Goal: Navigation & Orientation: Understand site structure

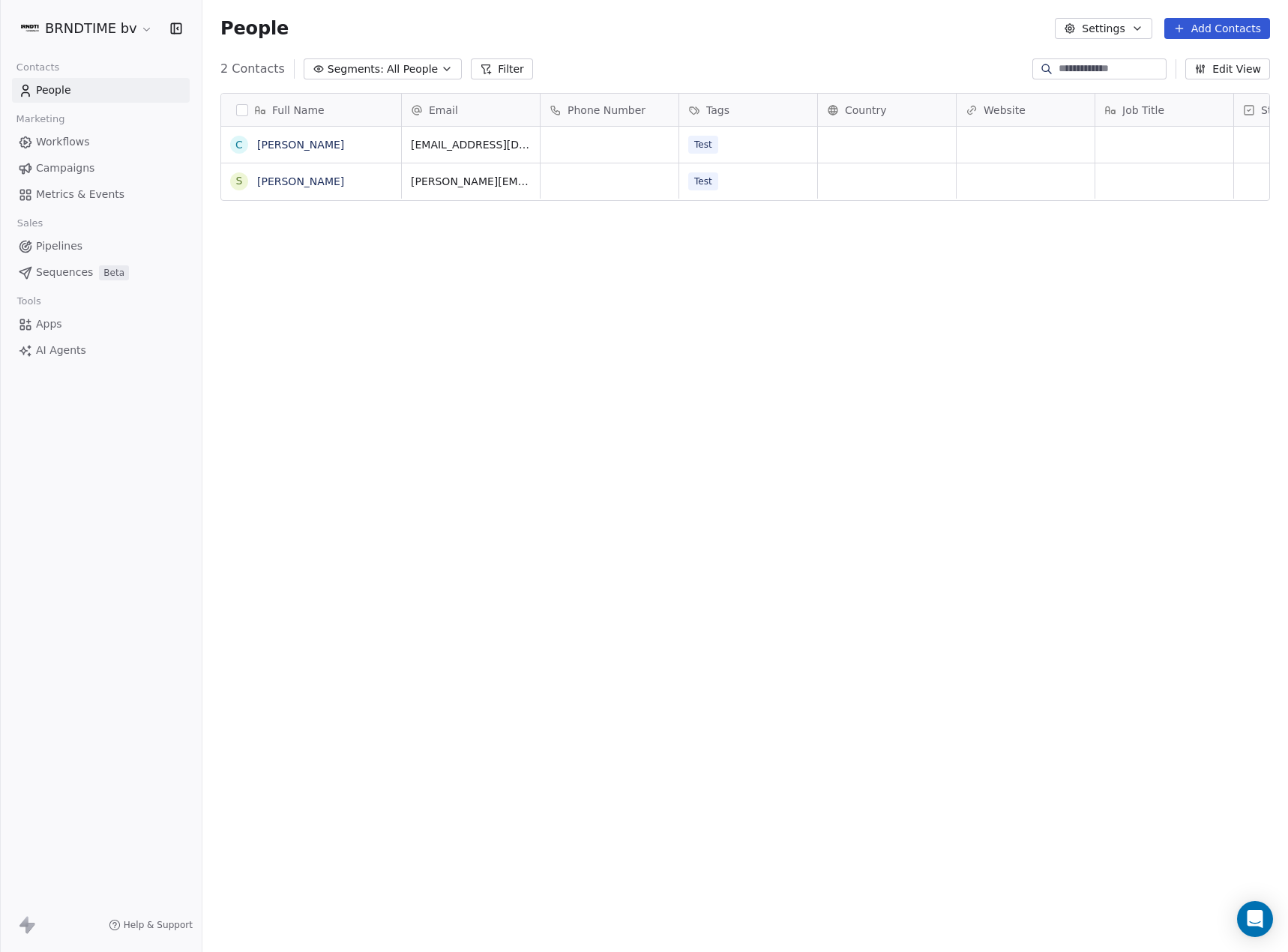
scroll to position [826, 1074]
click at [115, 27] on html "BRNDTIME bv Contacts People Marketing Workflows Campaigns Metrics & Events Sale…" at bounding box center [644, 476] width 1288 height 952
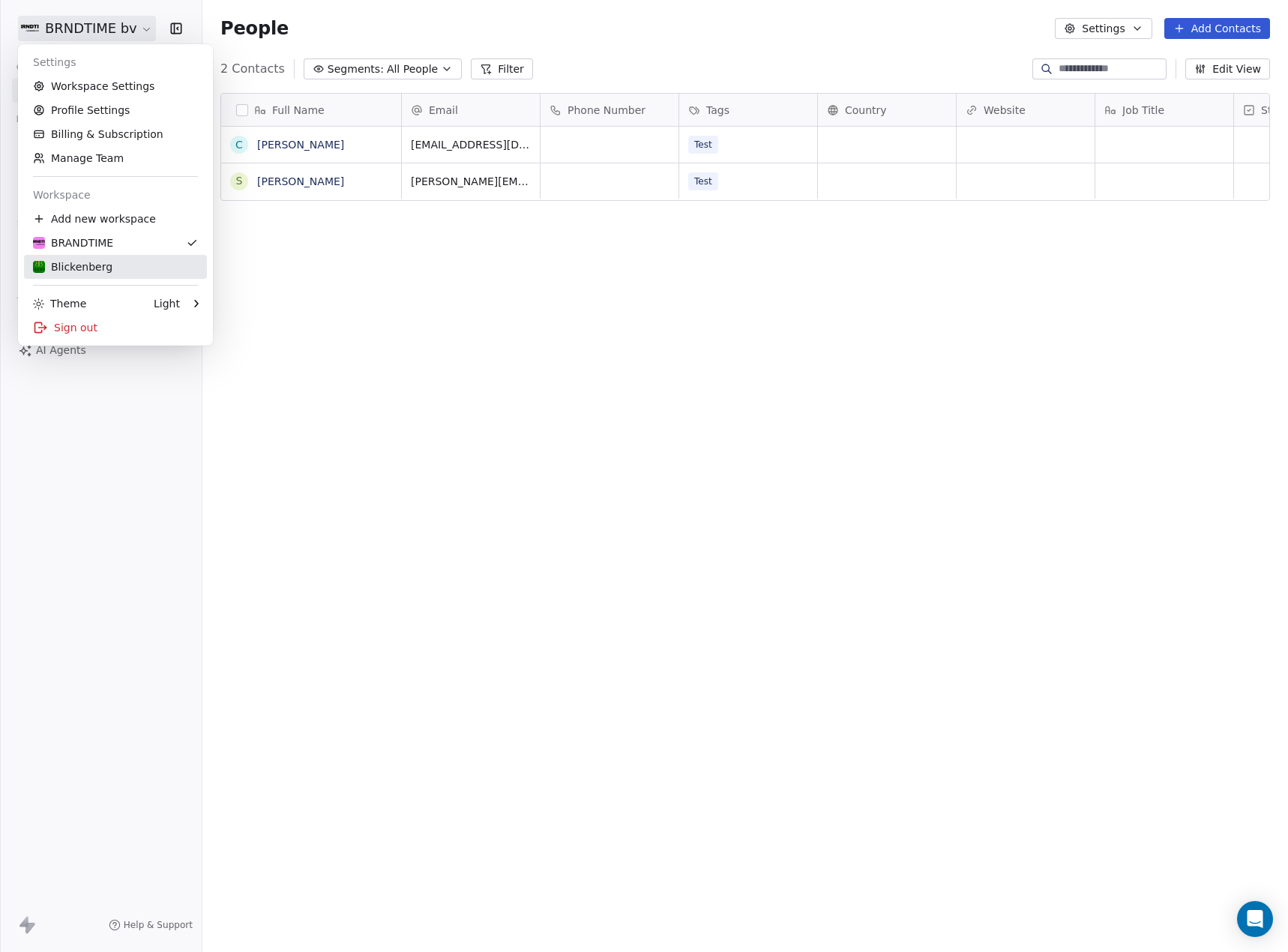
click at [116, 263] on div "Blickenberg" at bounding box center [115, 267] width 165 height 15
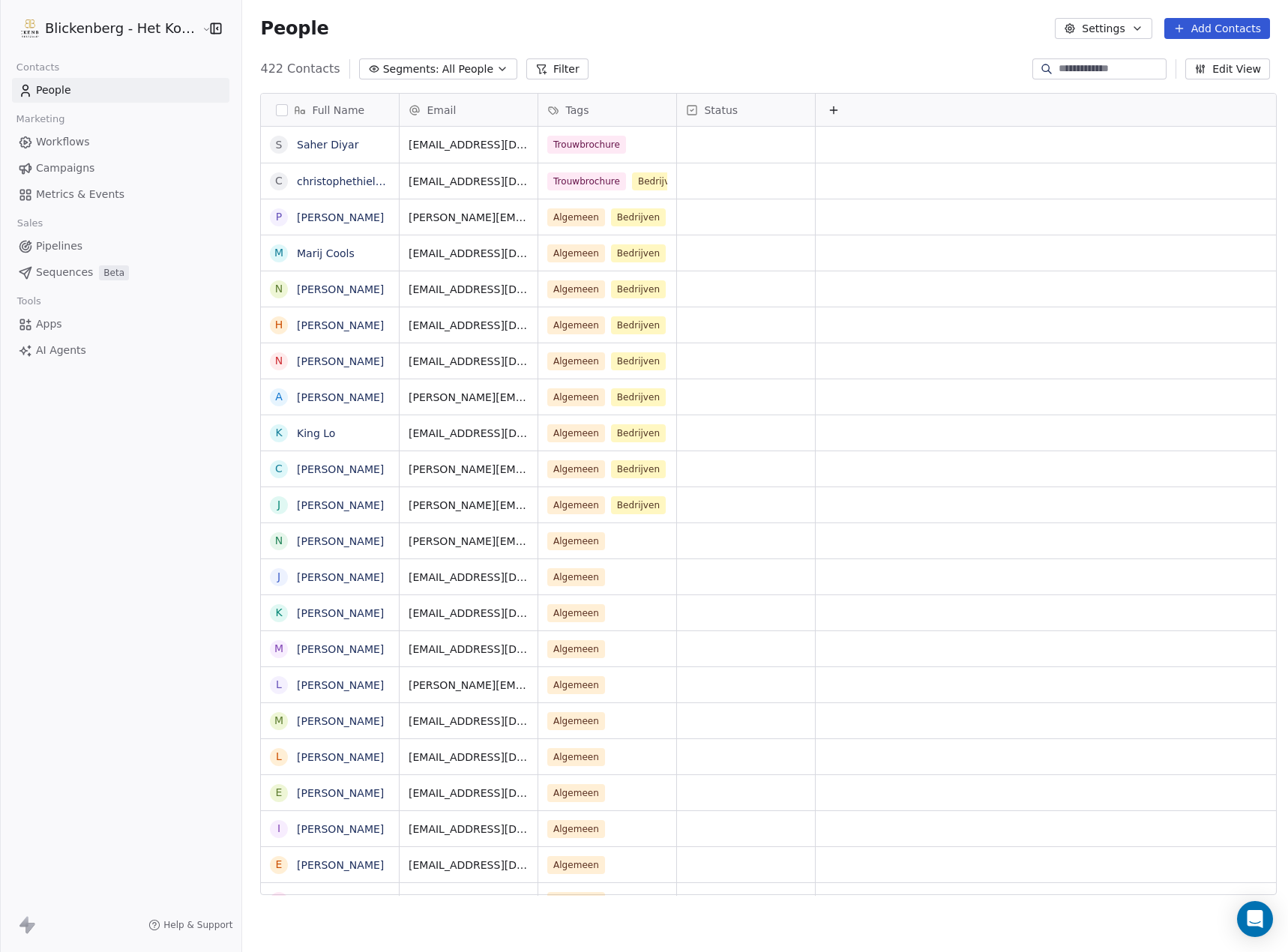
scroll to position [826, 1042]
click at [72, 349] on span "AI Agents" at bounding box center [61, 350] width 50 height 15
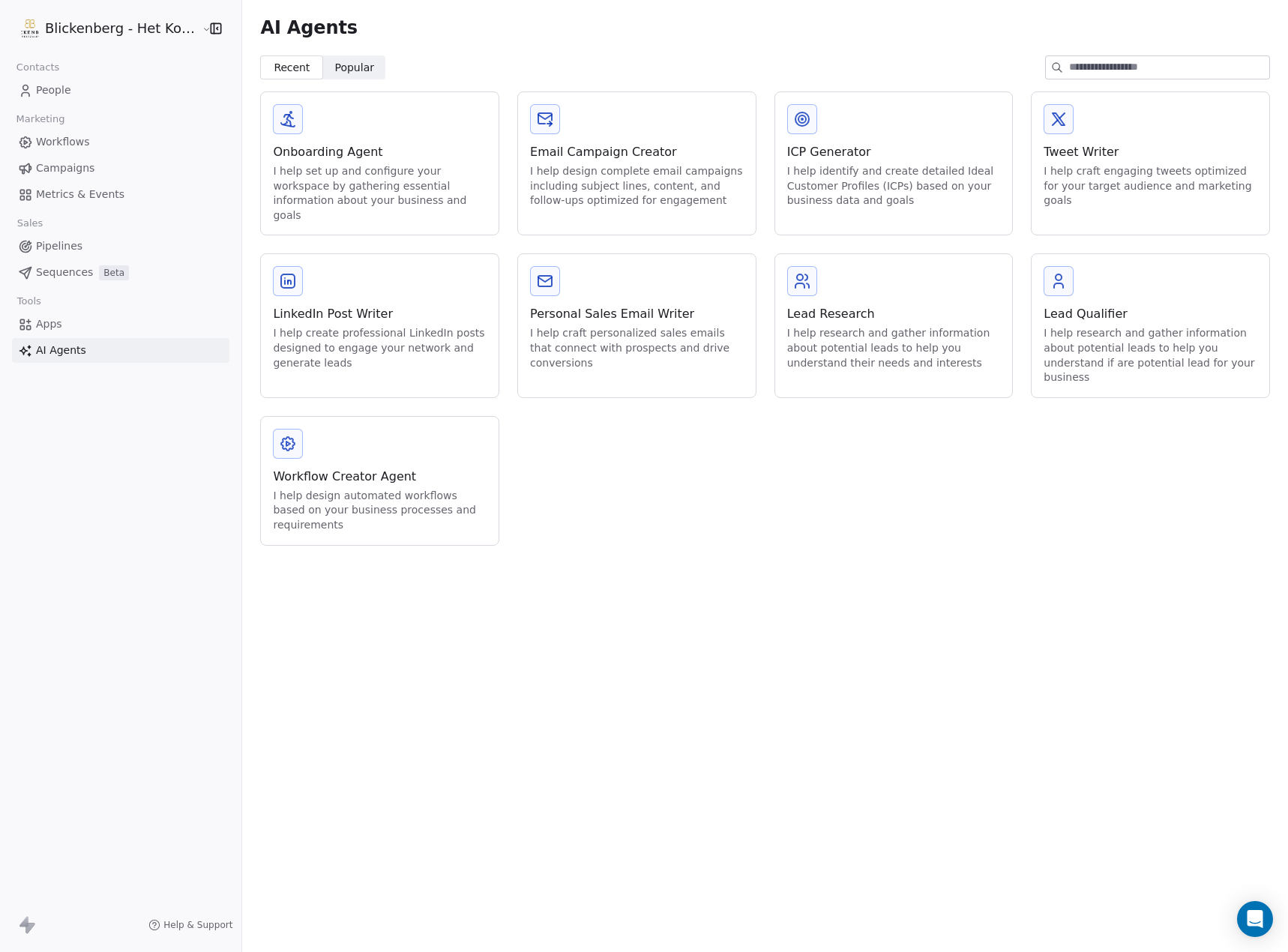
click at [87, 330] on link "Apps" at bounding box center [121, 324] width 217 height 25
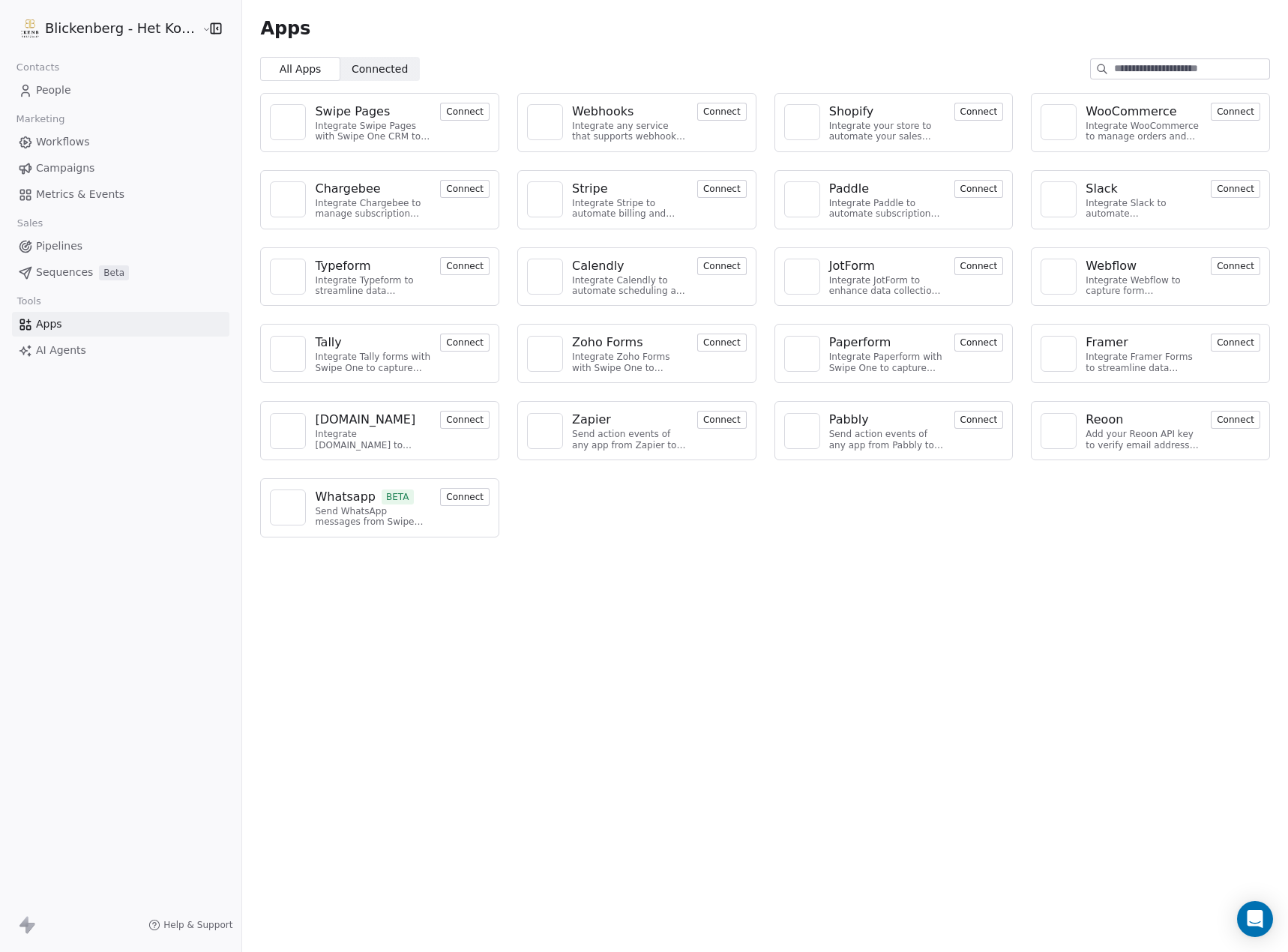
click at [52, 271] on span "Sequences" at bounding box center [64, 273] width 57 height 15
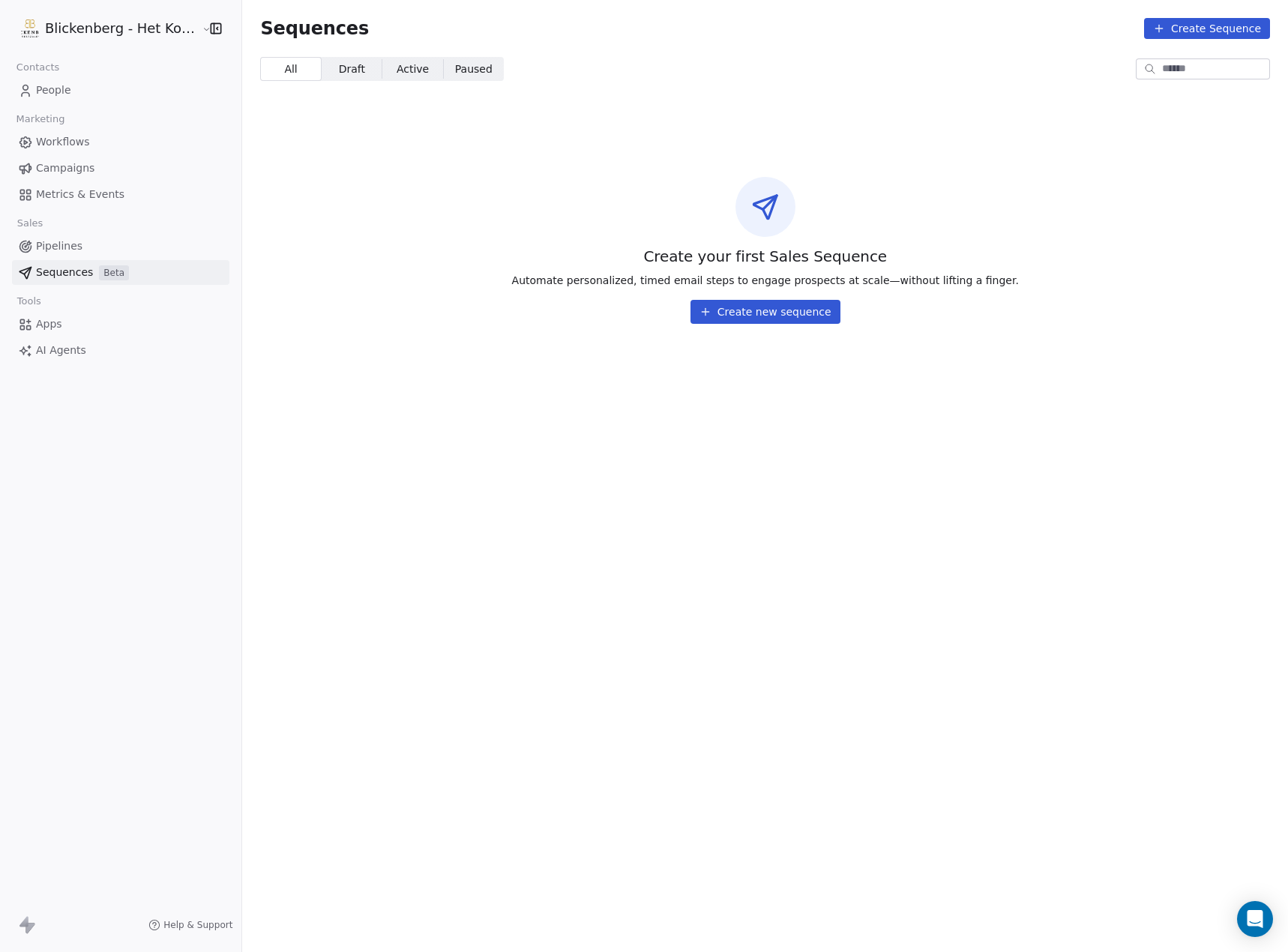
click at [81, 246] on link "Pipelines" at bounding box center [121, 246] width 217 height 25
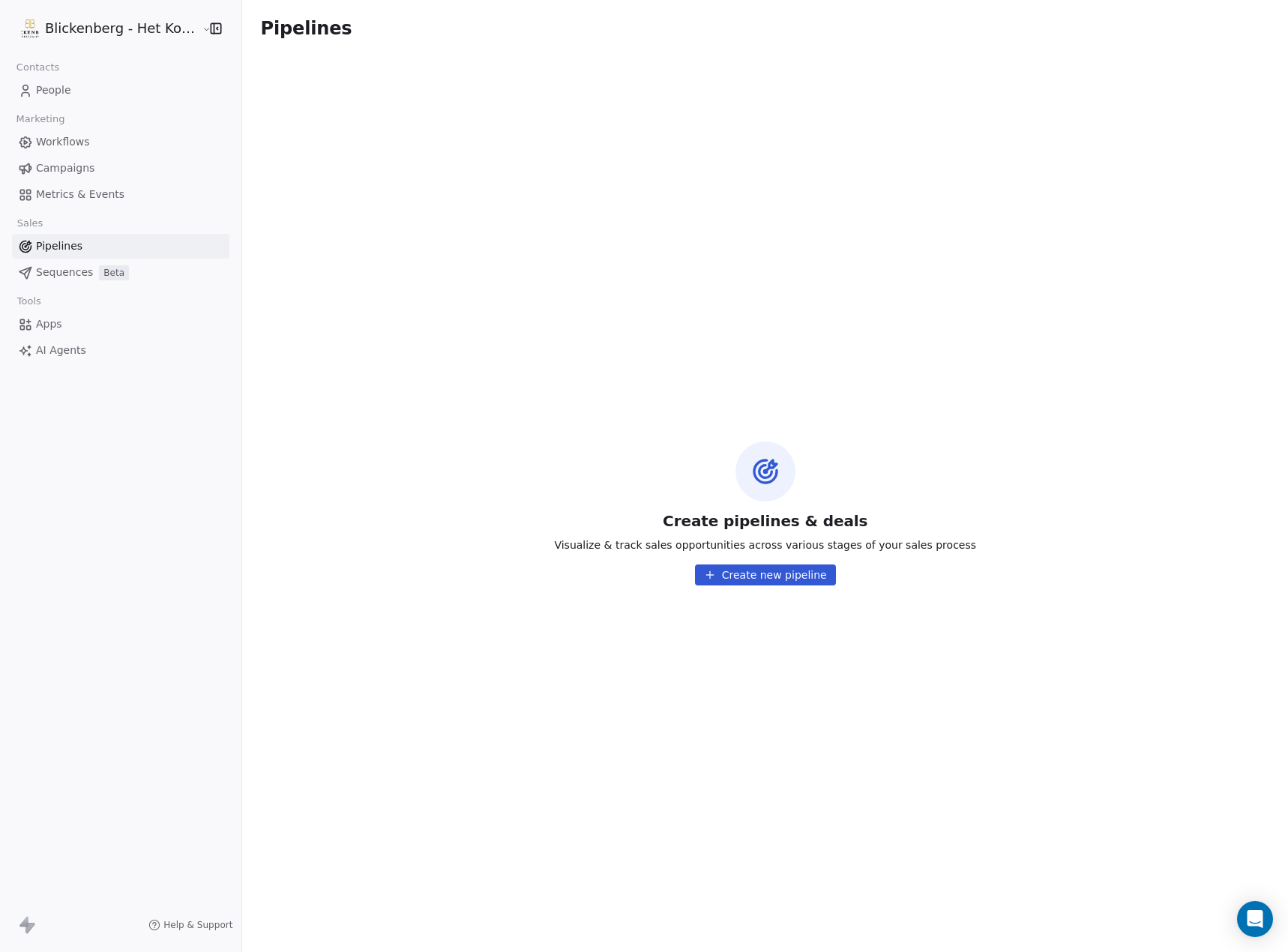
click at [64, 350] on span "AI Agents" at bounding box center [61, 350] width 50 height 15
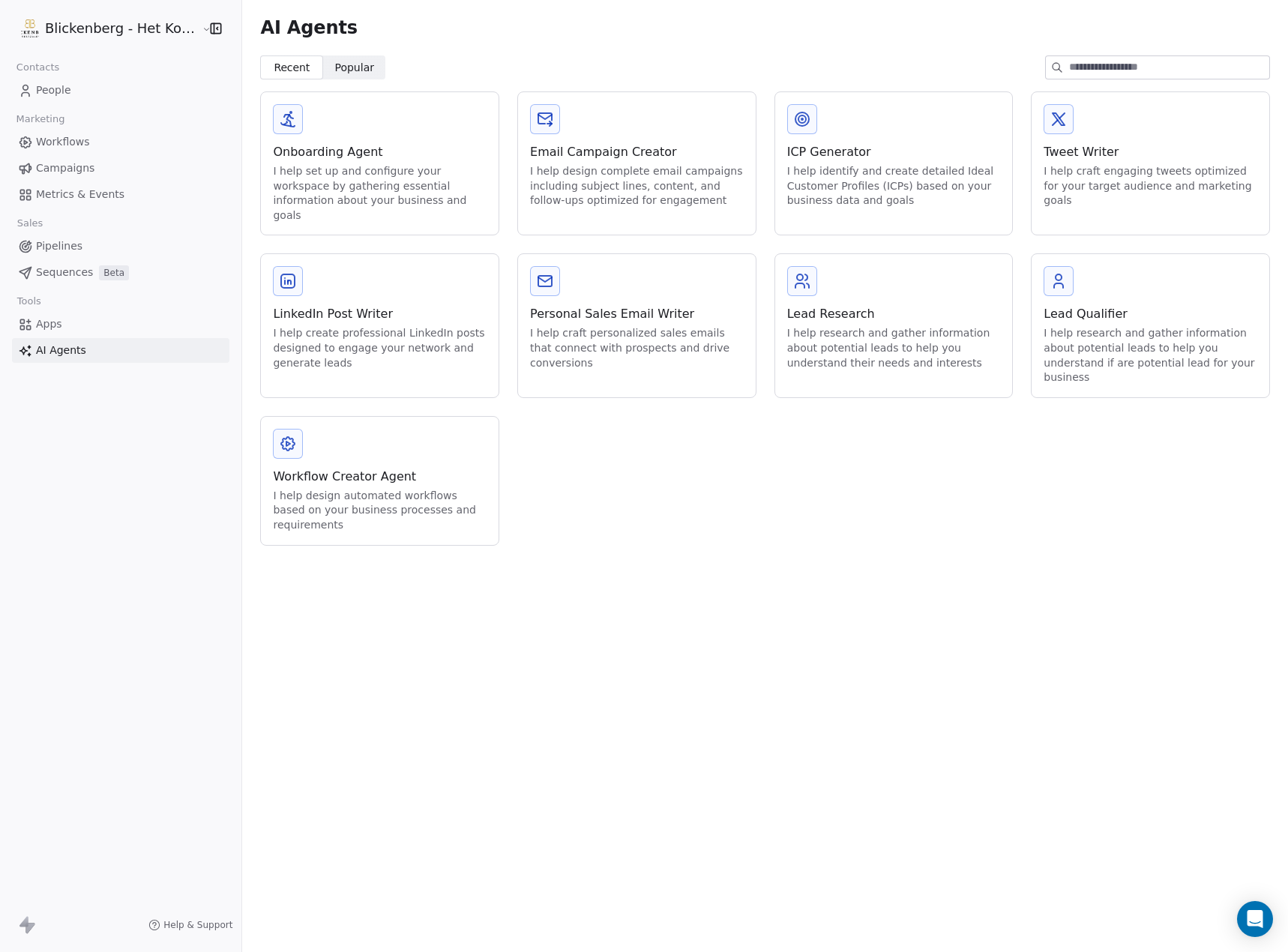
click at [364, 66] on span "Popular Popular" at bounding box center [355, 68] width 63 height 24
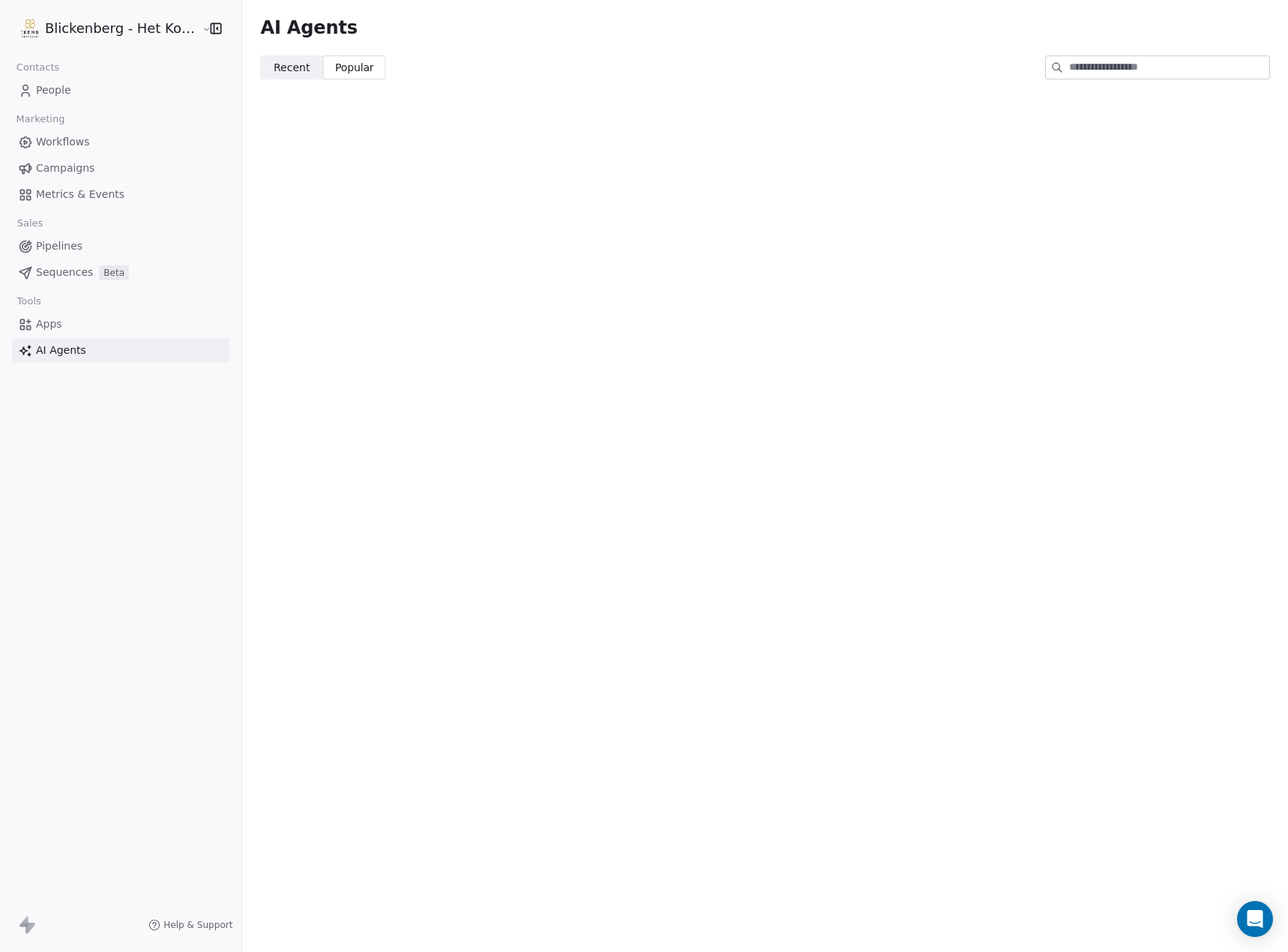
click at [279, 75] on span "Recent" at bounding box center [291, 68] width 36 height 15
